Goal: Task Accomplishment & Management: Manage account settings

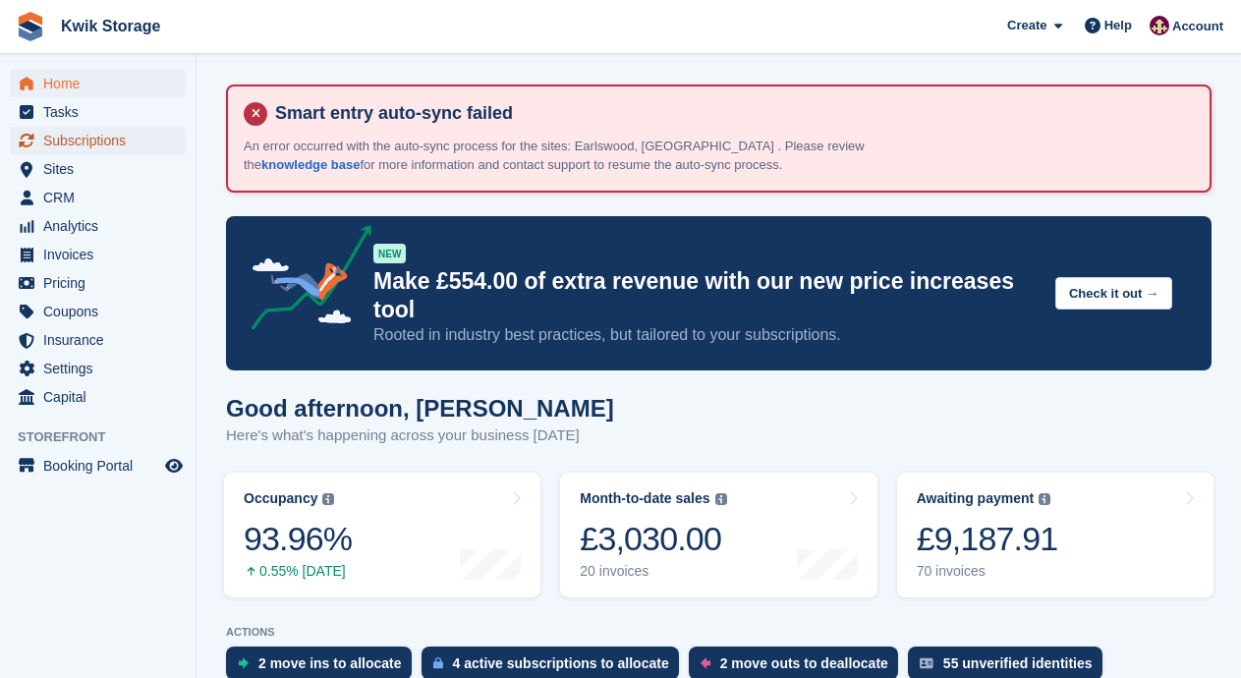
click at [83, 148] on span "Subscriptions" at bounding box center [102, 141] width 118 height 28
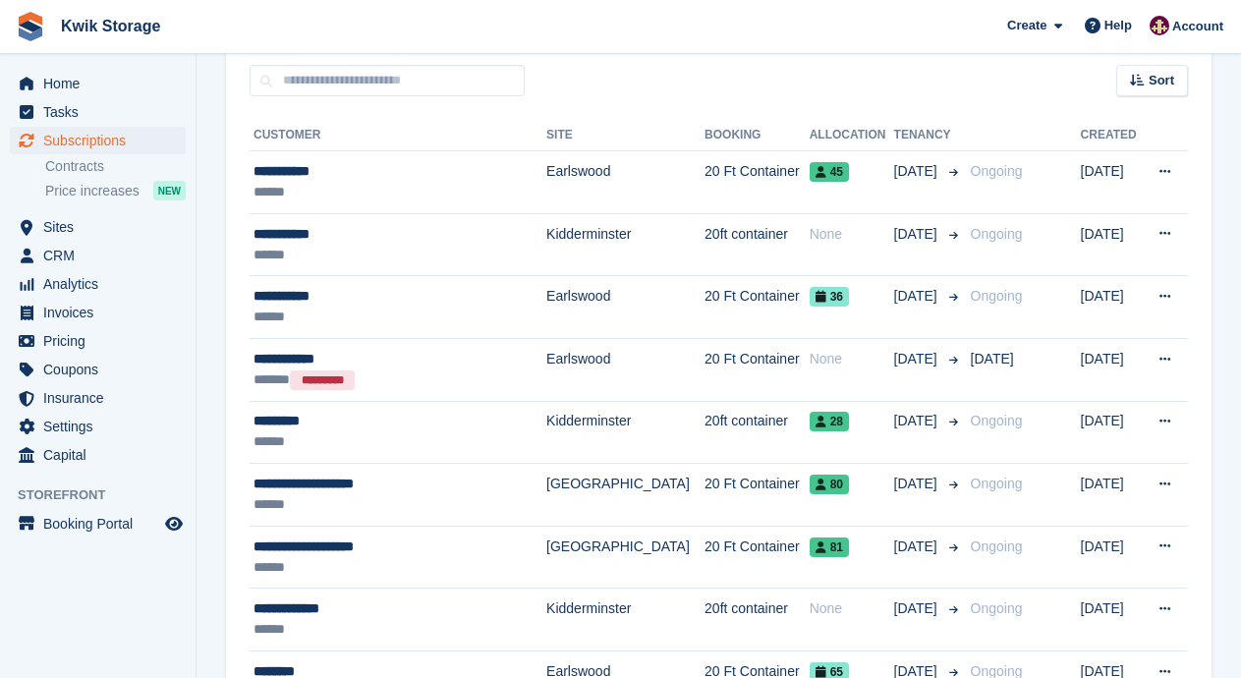
scroll to position [314, 0]
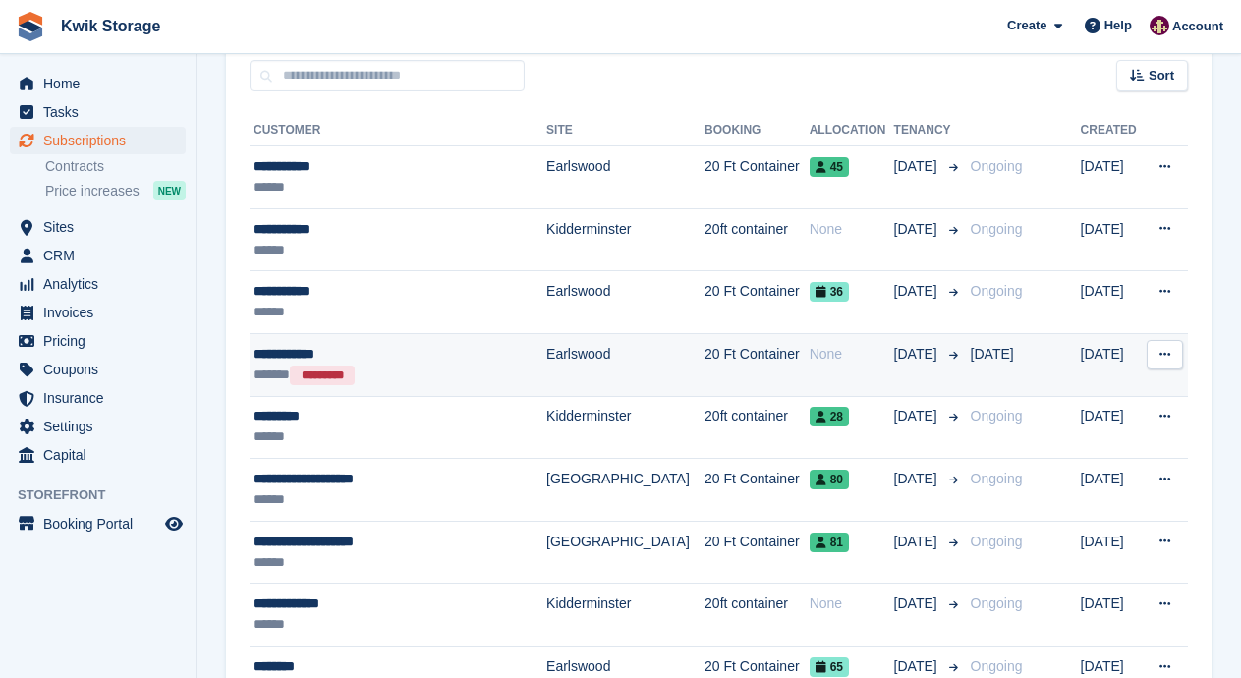
click at [704, 372] on td "20 Ft Container" at bounding box center [756, 364] width 105 height 63
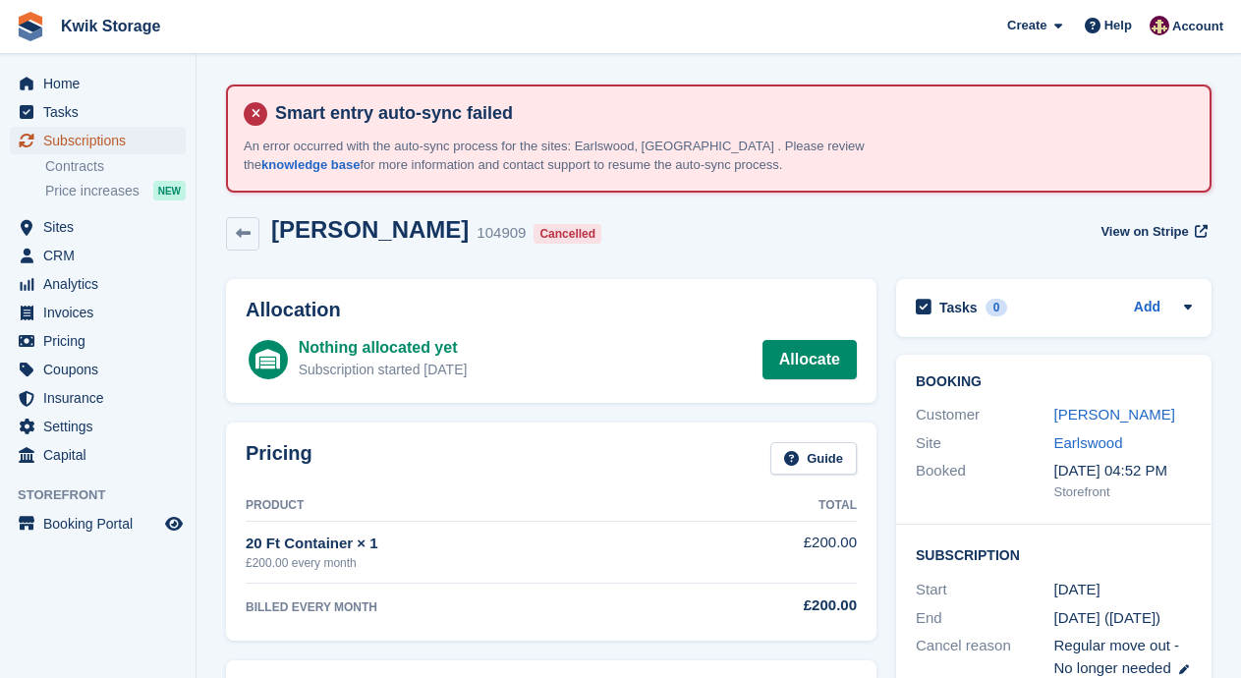
click at [123, 141] on span "Subscriptions" at bounding box center [102, 141] width 118 height 28
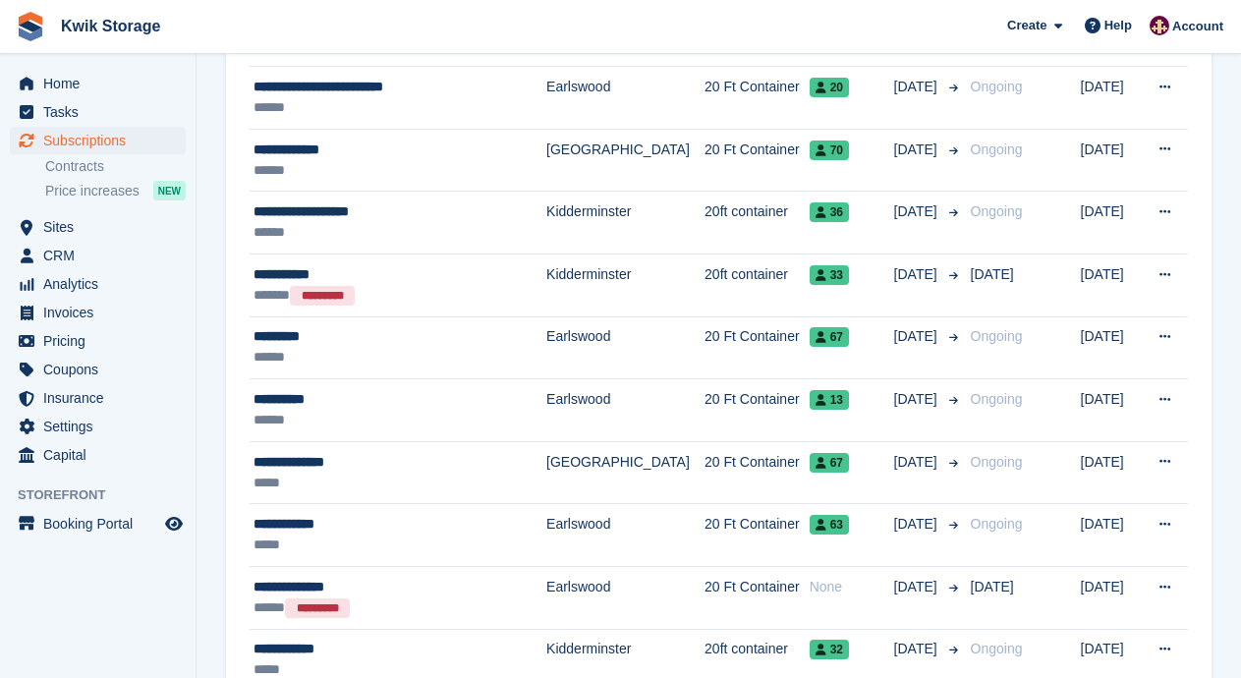
scroll to position [1807, 0]
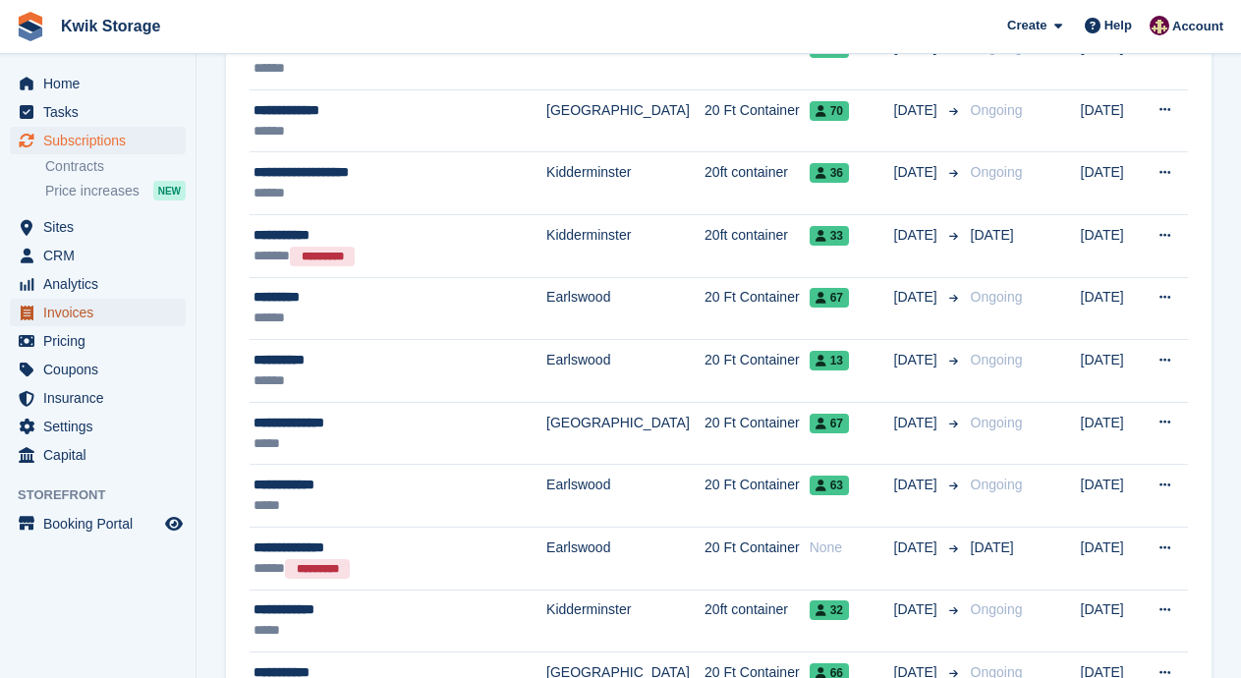
click at [159, 316] on span "Invoices" at bounding box center [102, 313] width 118 height 28
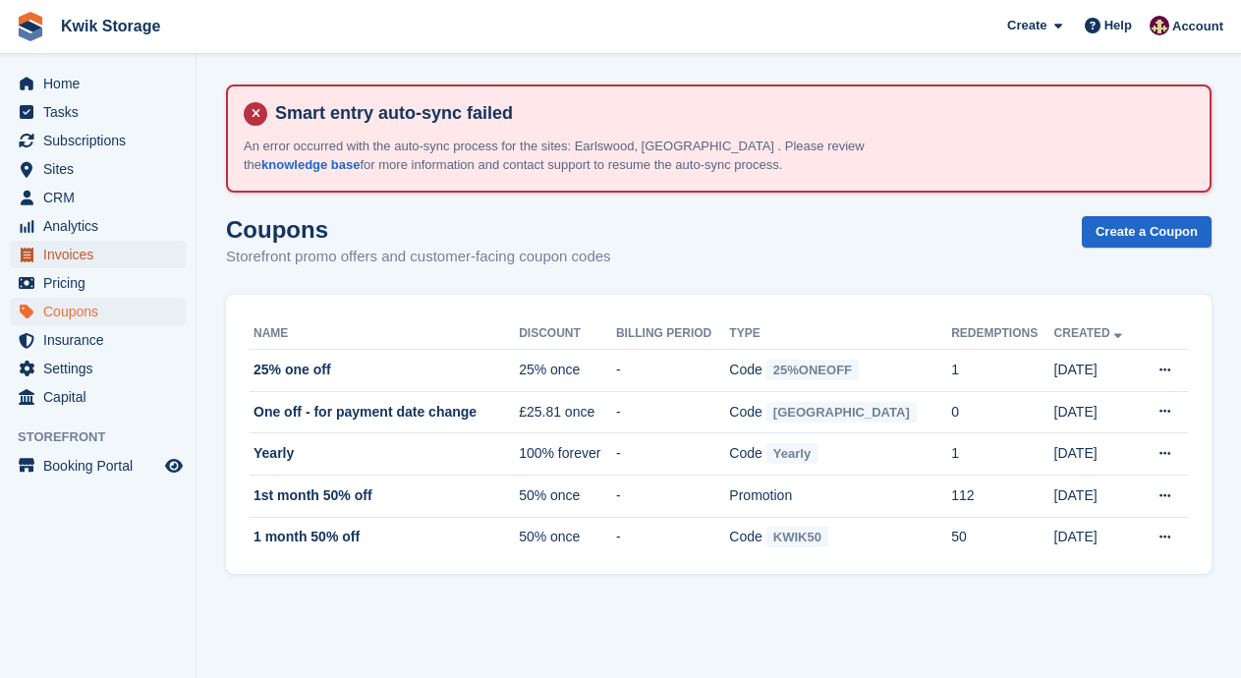
click at [151, 250] on span "Invoices" at bounding box center [102, 255] width 118 height 28
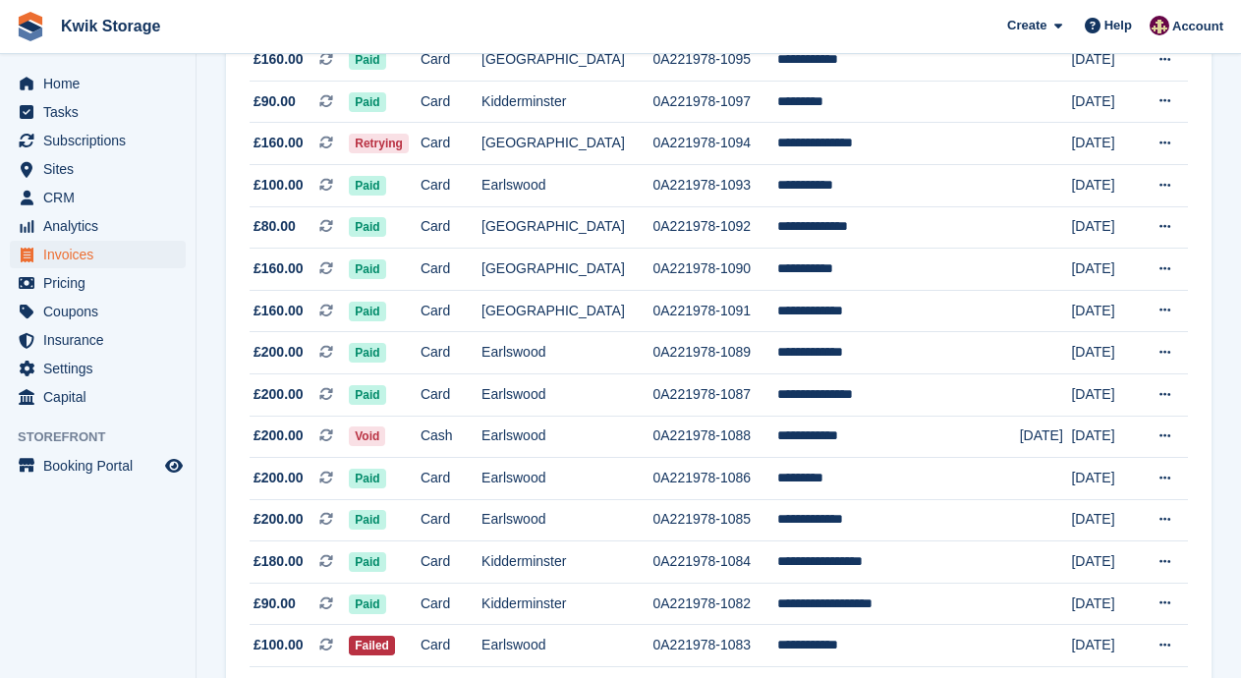
scroll to position [629, 0]
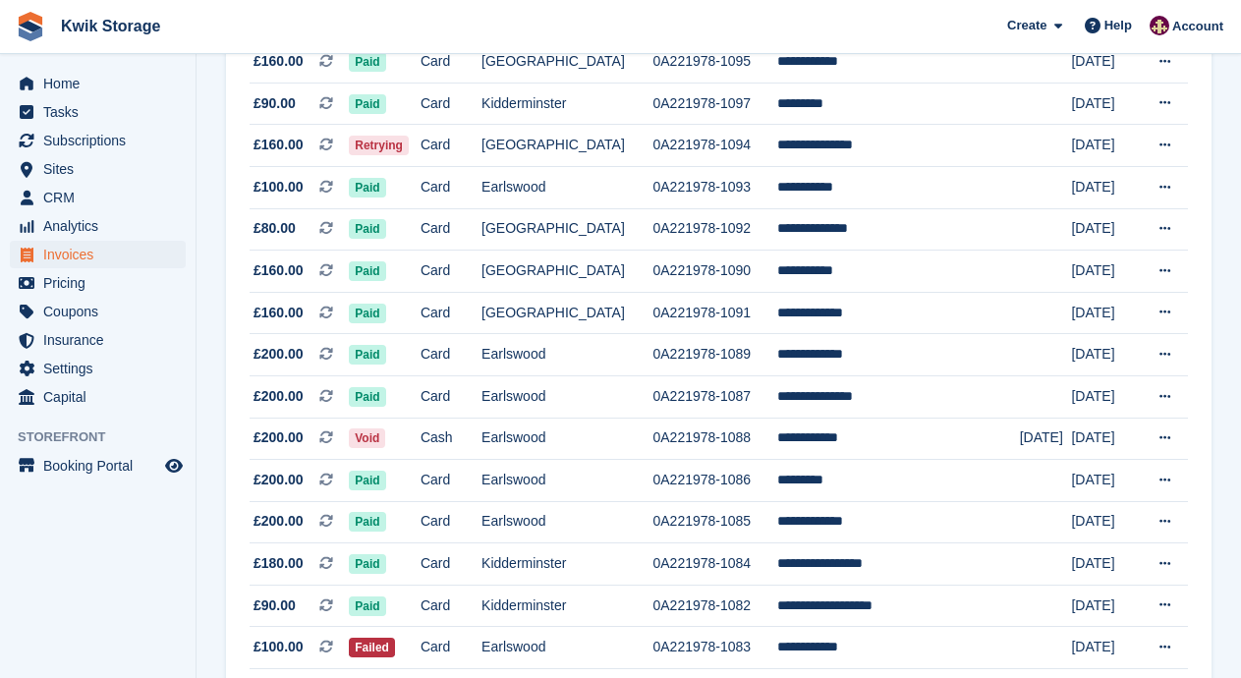
click at [697, 146] on td "0A221978-1094" at bounding box center [714, 146] width 124 height 42
